Goal: Information Seeking & Learning: Learn about a topic

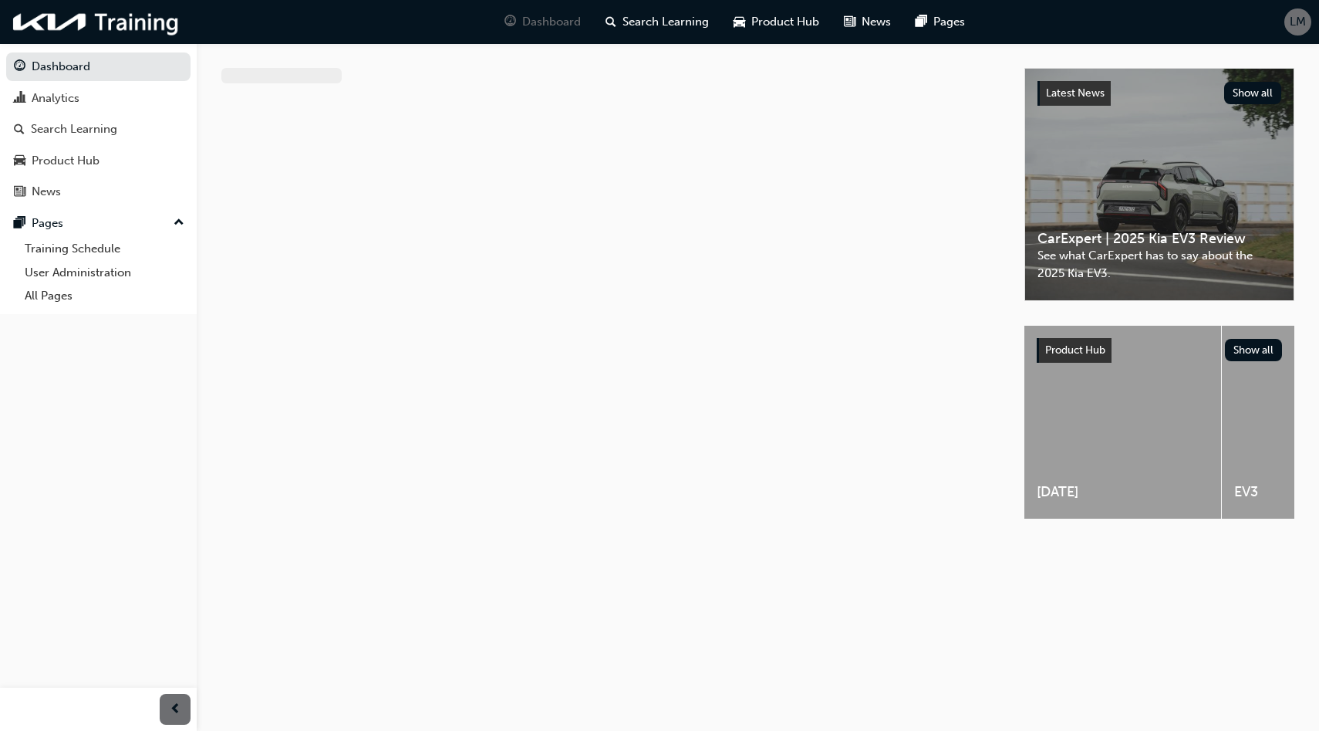
click at [1296, 22] on span "LM" at bounding box center [1298, 22] width 16 height 18
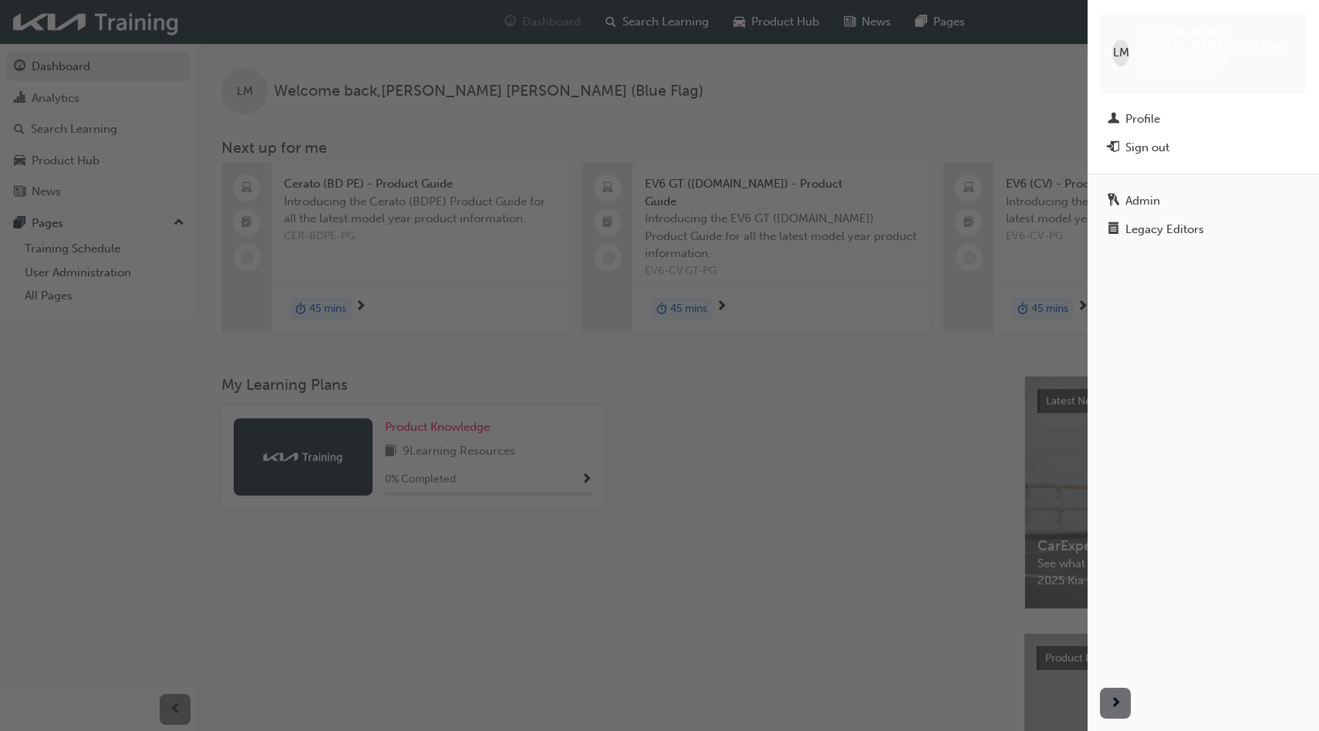
click at [983, 111] on div "button" at bounding box center [544, 365] width 1088 height 731
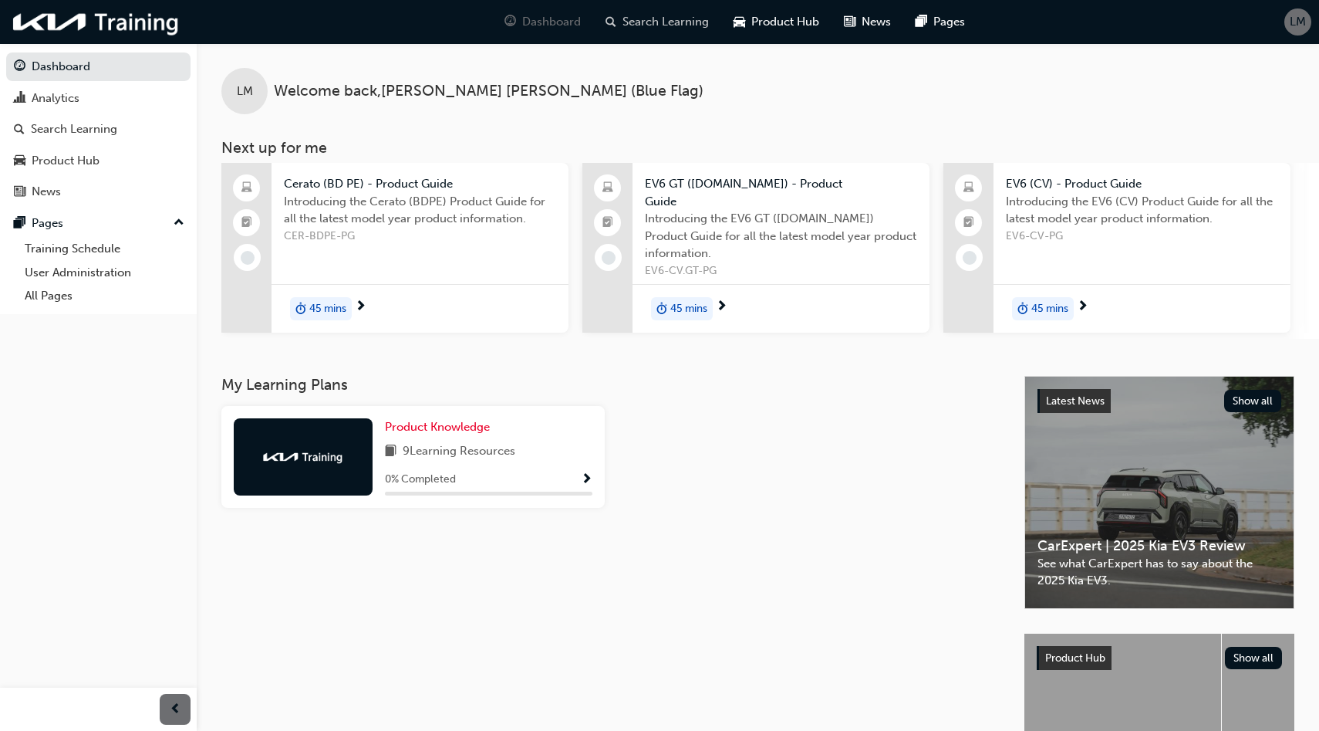
click at [670, 17] on span "Search Learning" at bounding box center [666, 22] width 86 height 18
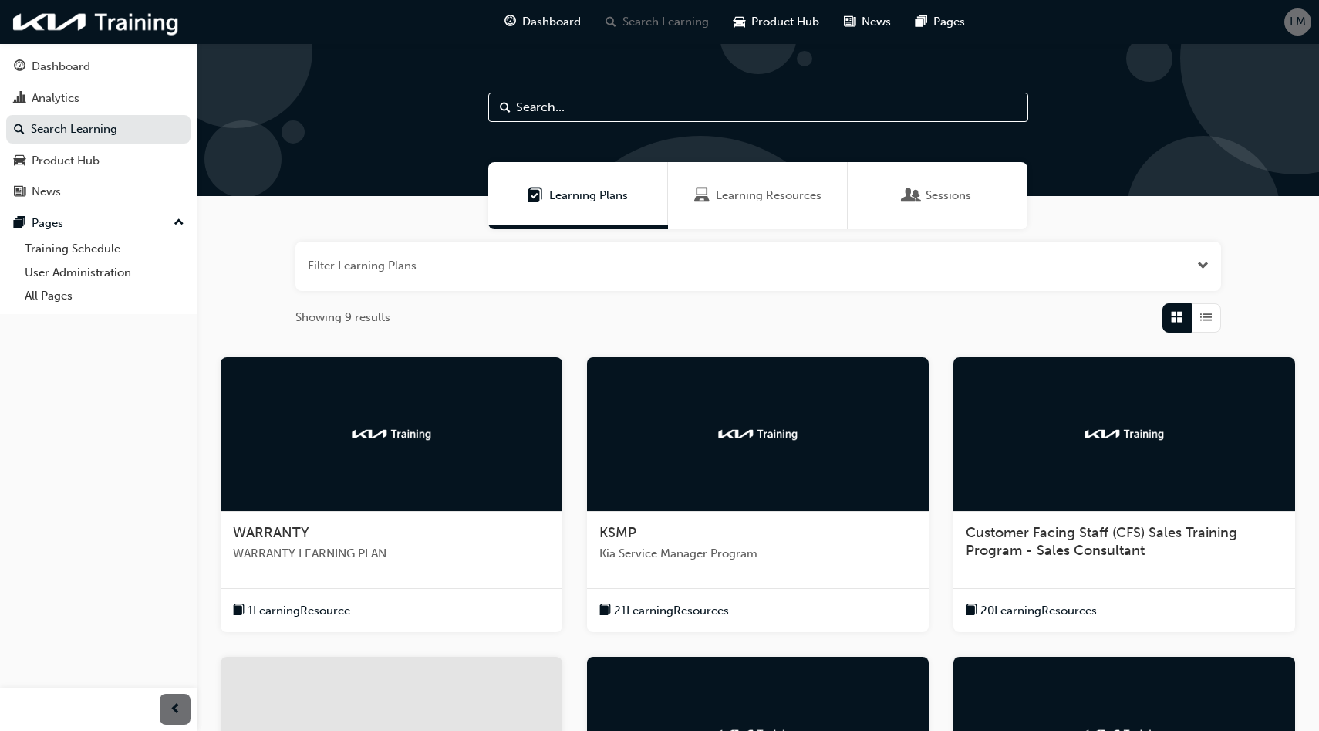
click at [1203, 265] on span "Open the filter" at bounding box center [1203, 266] width 12 height 18
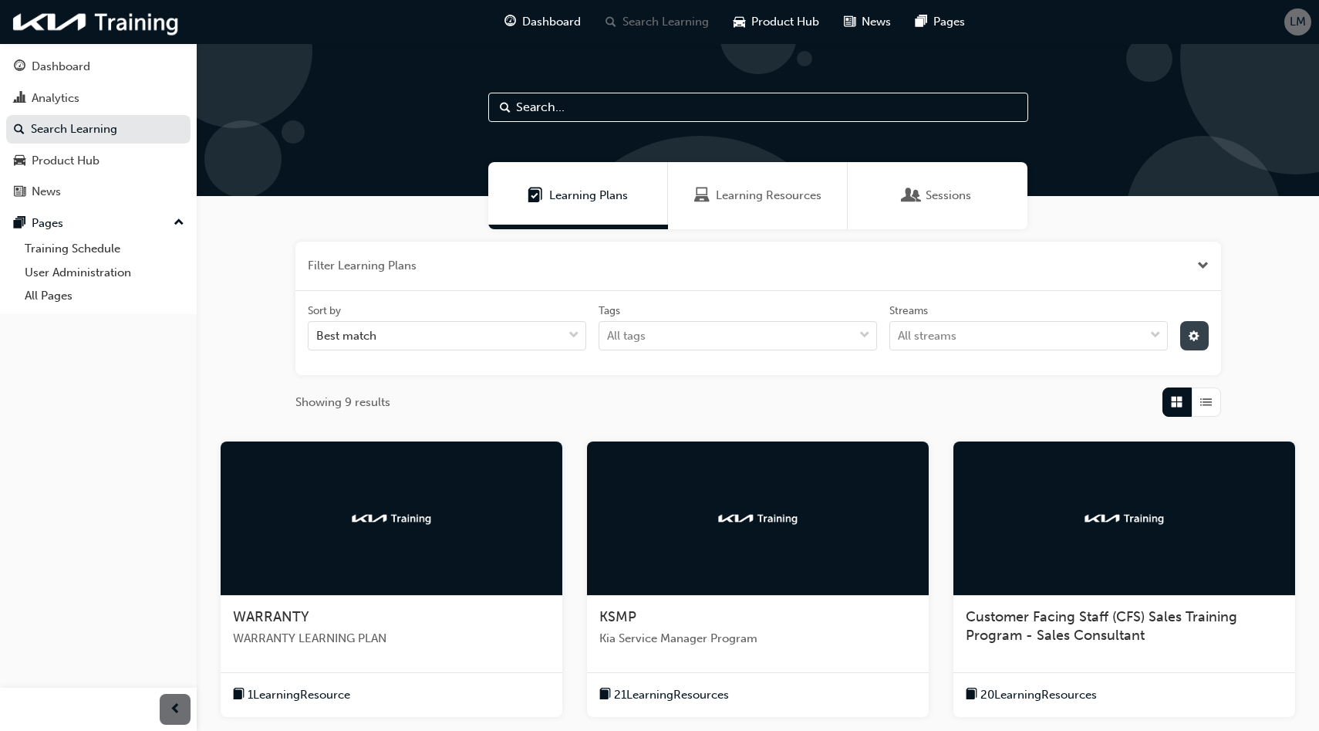
click at [1190, 333] on span "cog-icon" at bounding box center [1194, 337] width 11 height 13
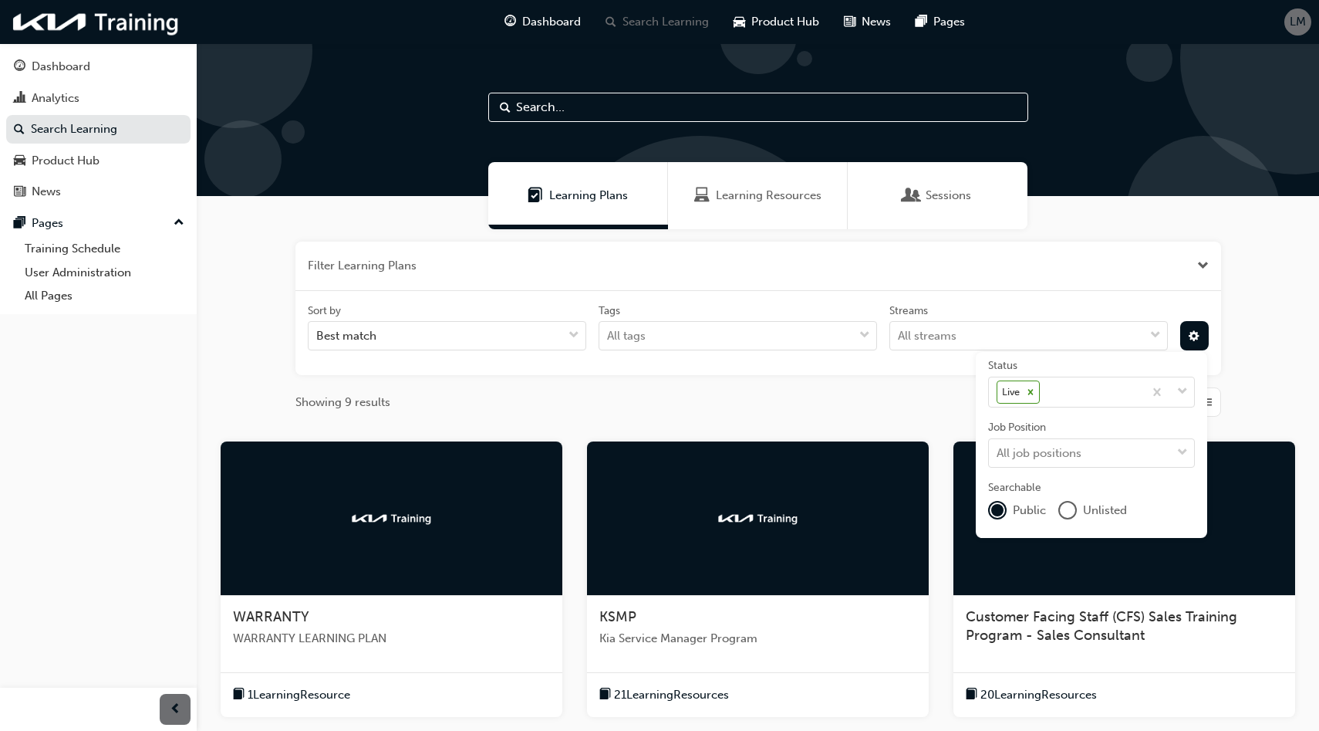
click at [1065, 508] on div "unlistedOption" at bounding box center [1067, 509] width 15 height 15
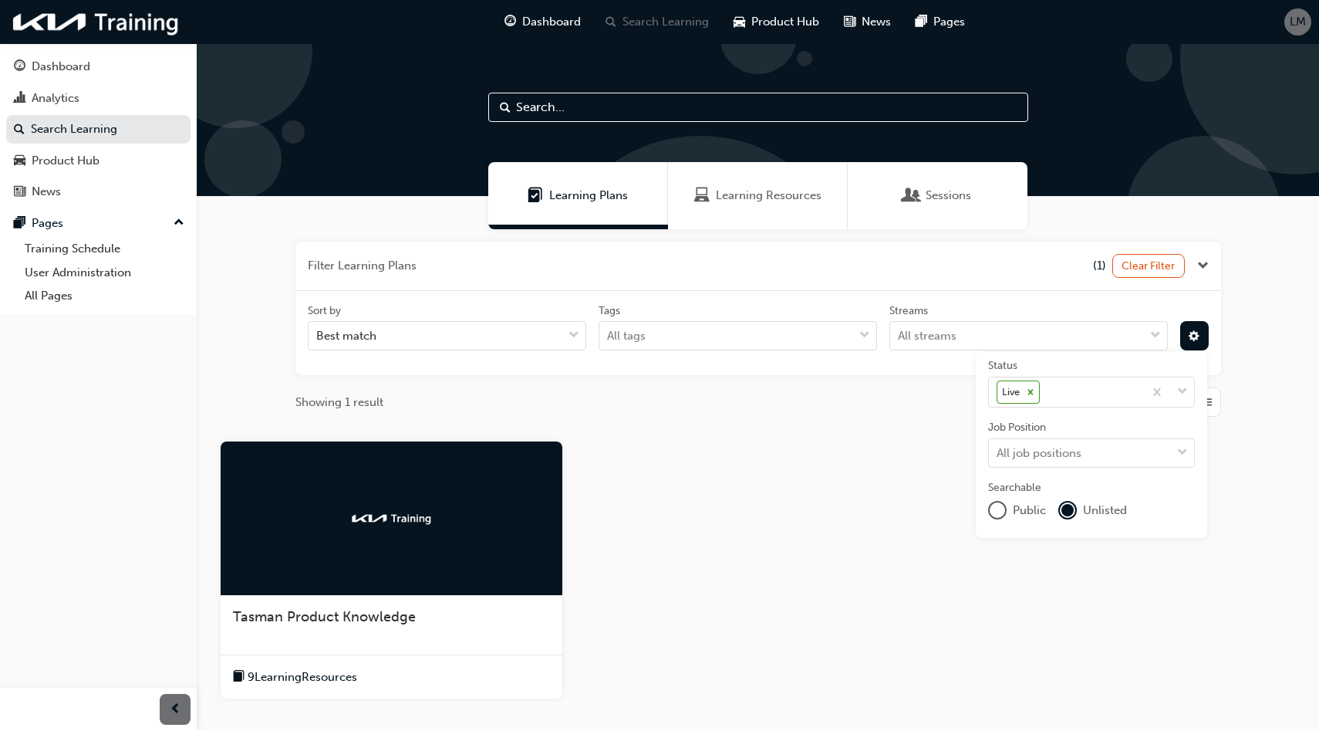
click at [361, 521] on img at bounding box center [391, 518] width 85 height 15
